Goal: Transaction & Acquisition: Obtain resource

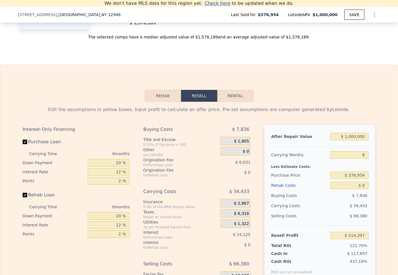
scroll to position [729, 0]
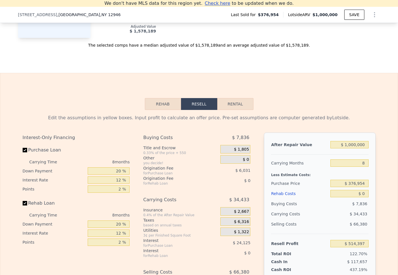
click at [238, 108] on button "Rental" at bounding box center [235, 104] width 36 height 12
select select "30"
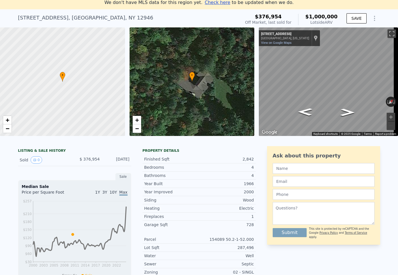
scroll to position [0, 0]
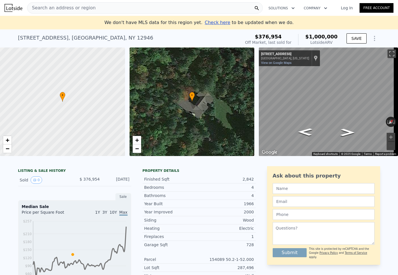
click at [184, 123] on div "• + −" at bounding box center [192, 102] width 125 height 109
click at [139, 142] on span "+" at bounding box center [137, 140] width 4 height 7
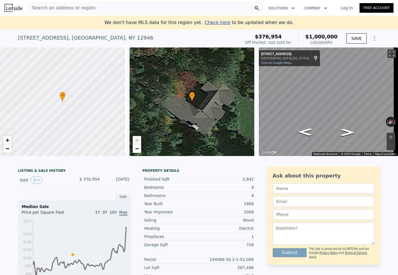
click at [139, 142] on span "+" at bounding box center [137, 140] width 4 height 7
click at [304, 132] on icon "Go Southwest, Averyville Rd" at bounding box center [305, 131] width 27 height 11
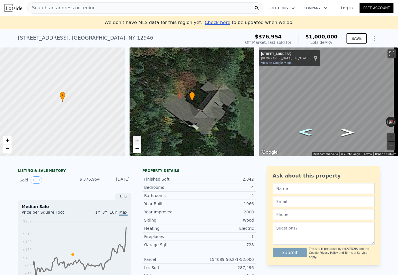
click at [304, 132] on icon "Go Southwest, Averyville Rd" at bounding box center [305, 132] width 26 height 11
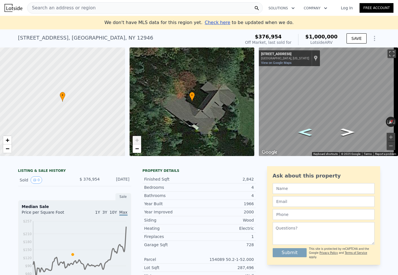
click at [304, 132] on icon "Go Southwest, Averyville Rd" at bounding box center [305, 132] width 26 height 11
